Goal: Check status: Check status

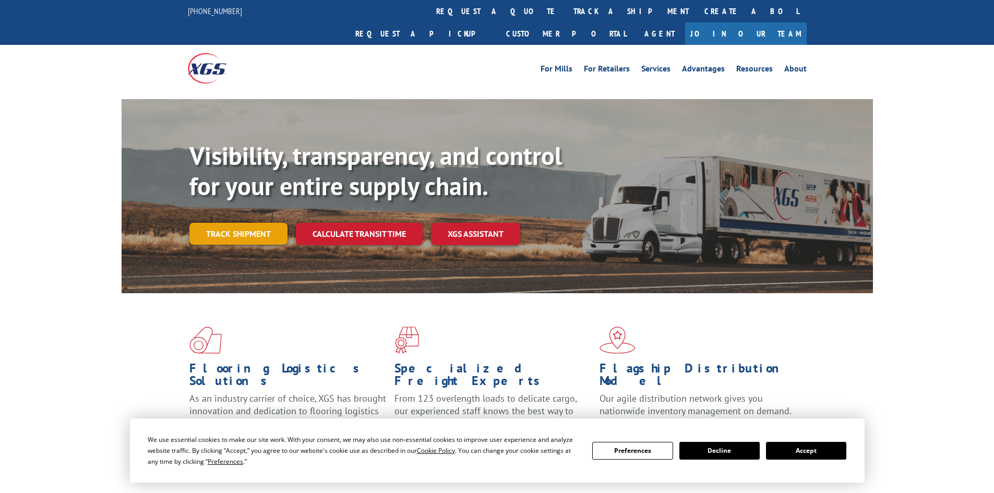
click at [255, 223] on link "Track shipment" at bounding box center [238, 234] width 98 height 22
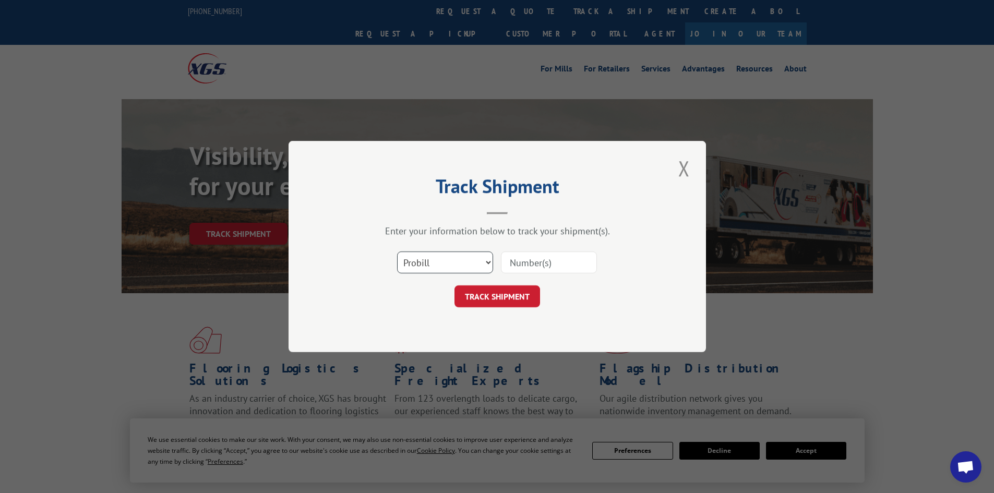
click at [463, 261] on select "Select category... Probill BOL PO" at bounding box center [445, 262] width 96 height 22
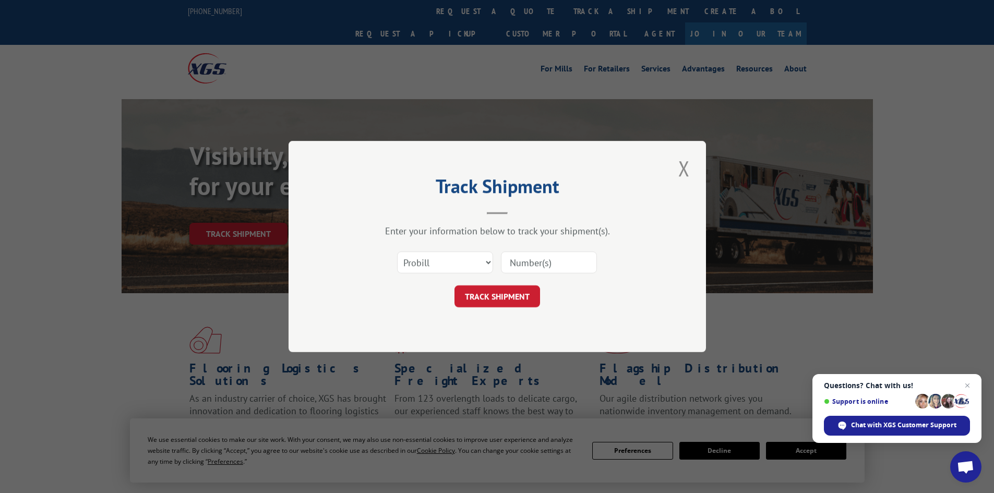
click at [548, 270] on input at bounding box center [549, 262] width 96 height 22
paste input "17539228"
type input "17539228"
click at [513, 299] on button "TRACK SHIPMENT" at bounding box center [497, 296] width 86 height 22
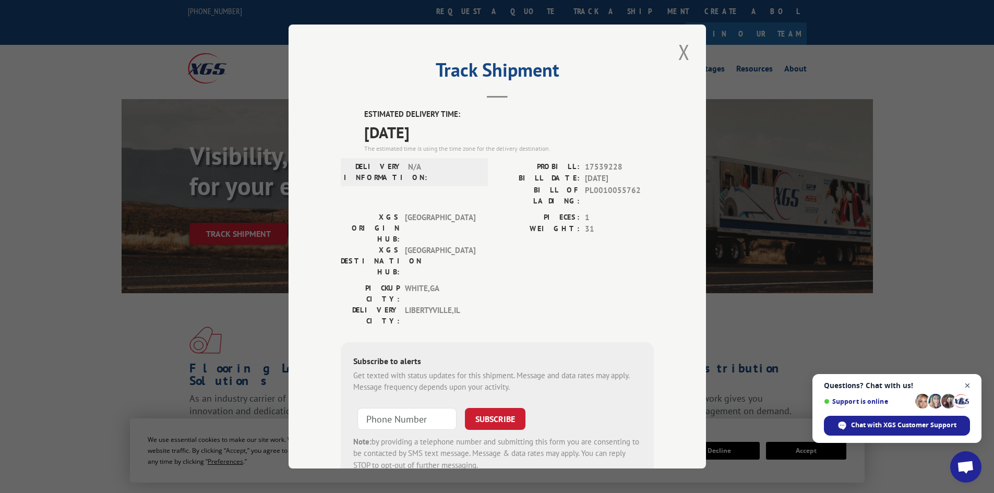
click at [968, 384] on span "Open chat" at bounding box center [967, 385] width 13 height 13
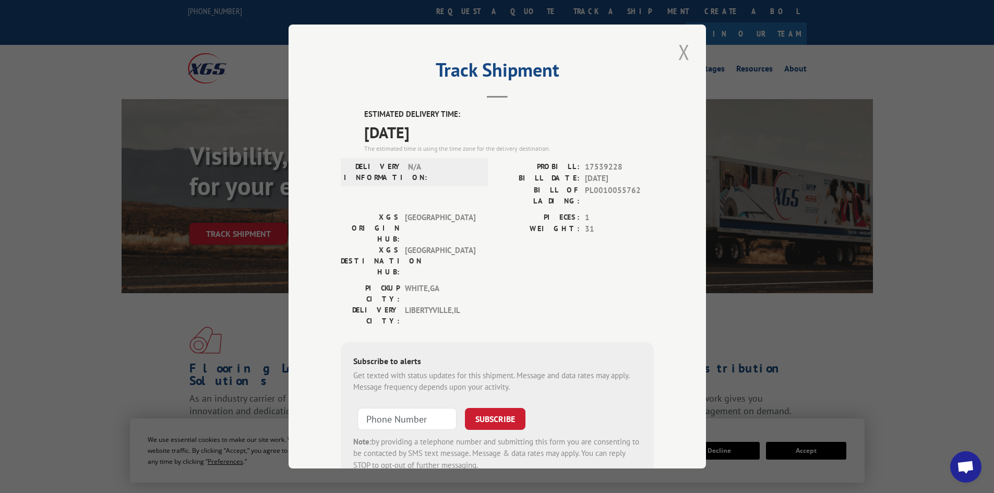
click at [677, 54] on button "Close modal" at bounding box center [684, 52] width 18 height 29
